Goal: Navigation & Orientation: Find specific page/section

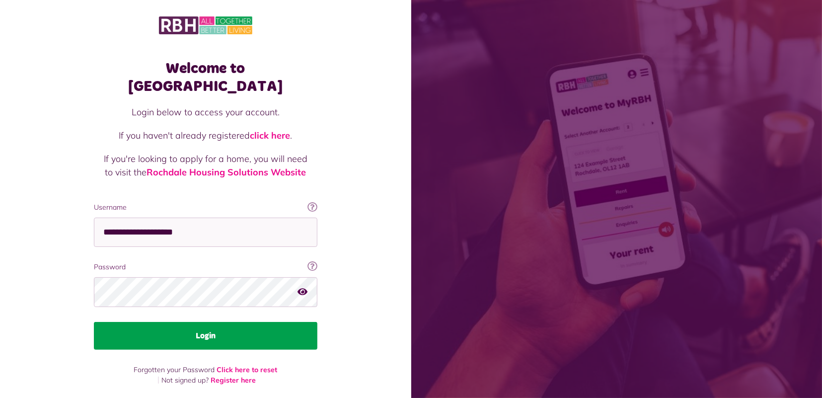
click at [190, 322] on button "Login" at bounding box center [205, 336] width 223 height 28
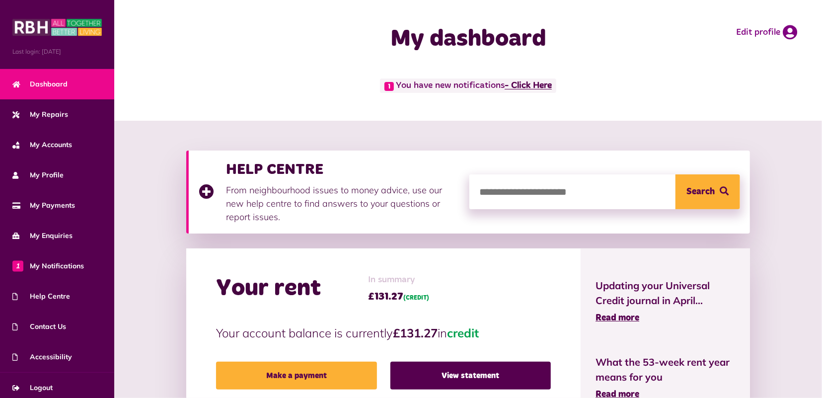
click at [540, 84] on link "- Click Here" at bounding box center [527, 85] width 47 height 9
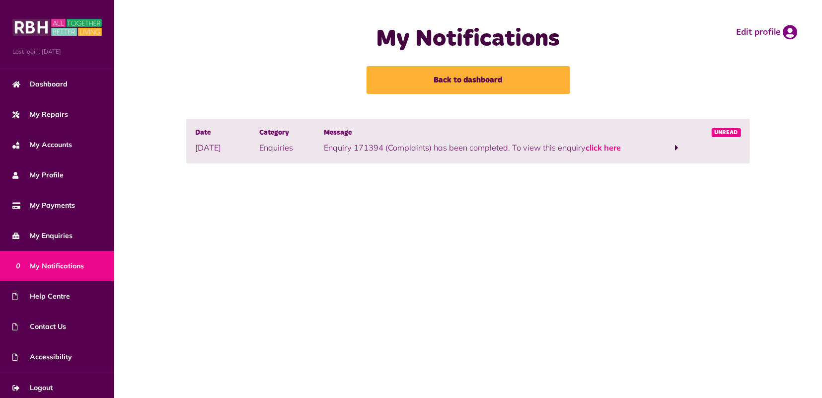
click at [675, 147] on span at bounding box center [676, 147] width 64 height 13
click at [598, 147] on link "click here" at bounding box center [602, 147] width 35 height 10
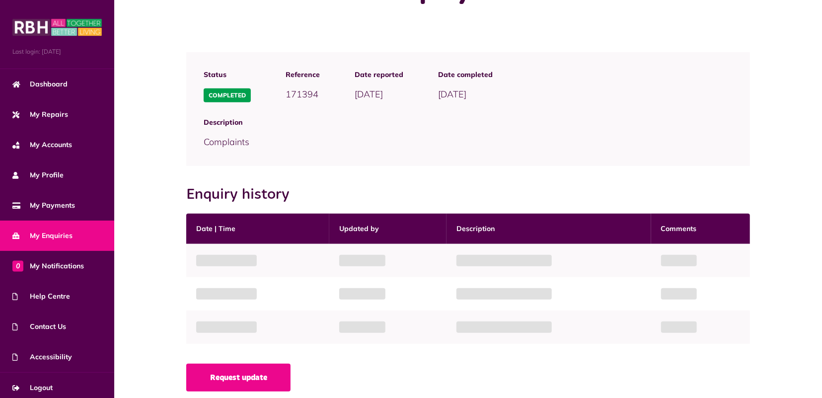
scroll to position [38, 0]
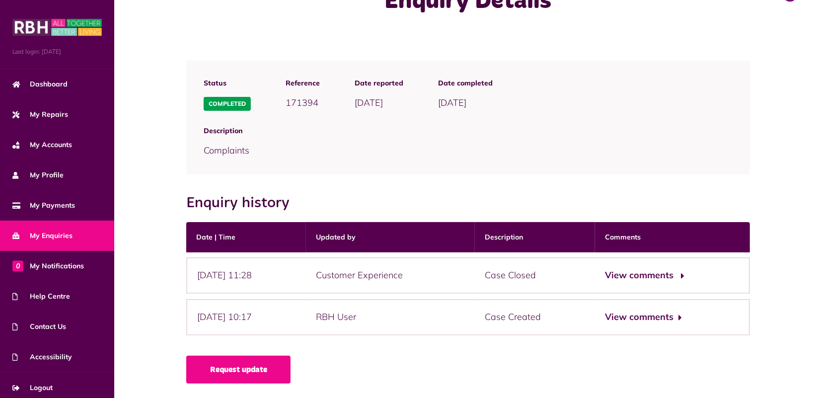
click at [647, 274] on button "View comments" at bounding box center [643, 275] width 77 height 14
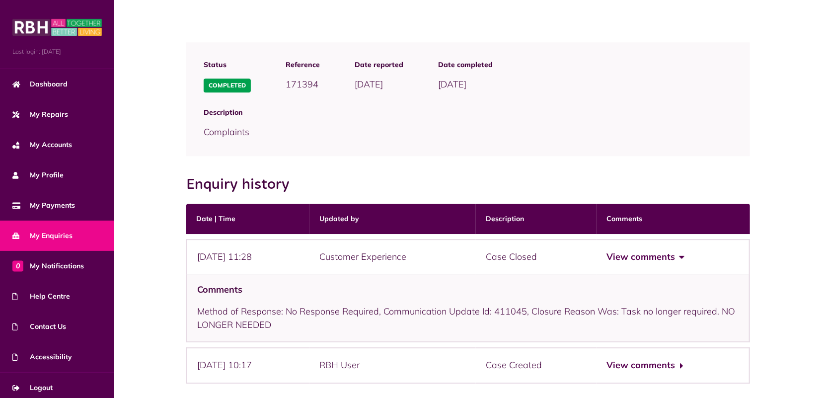
scroll to position [1, 0]
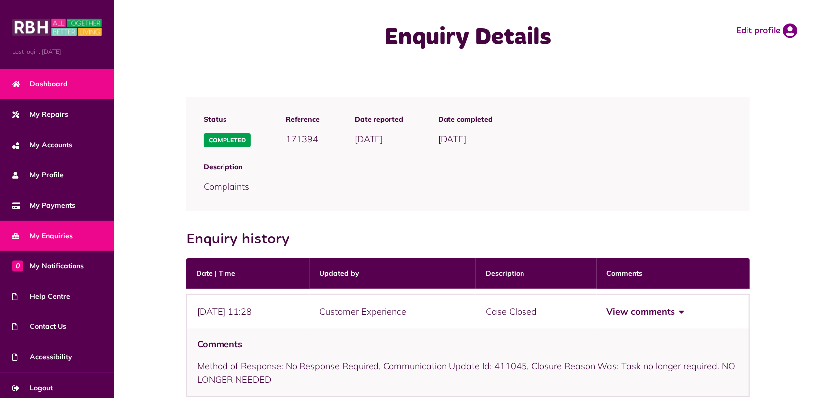
click at [57, 83] on span "Dashboard" at bounding box center [39, 84] width 55 height 10
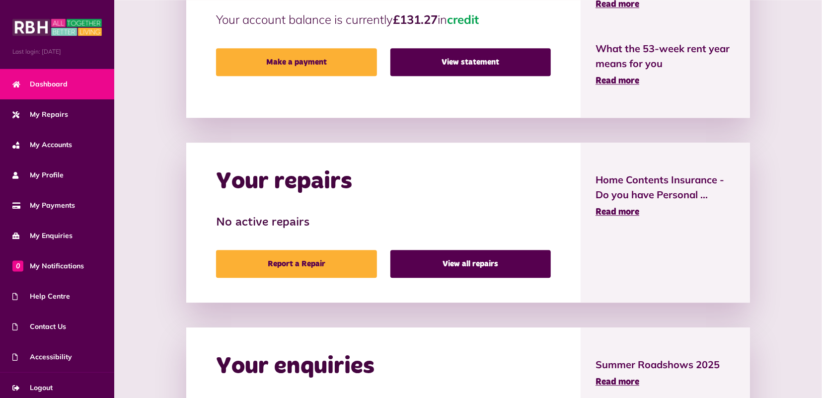
scroll to position [281, 0]
